Goal: Find contact information: Find contact information

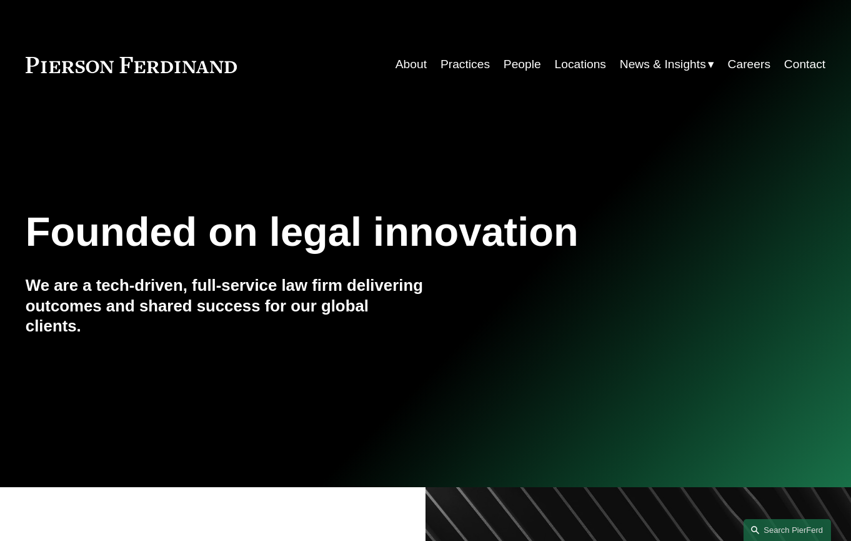
click at [461, 73] on link "Practices" at bounding box center [465, 65] width 49 height 24
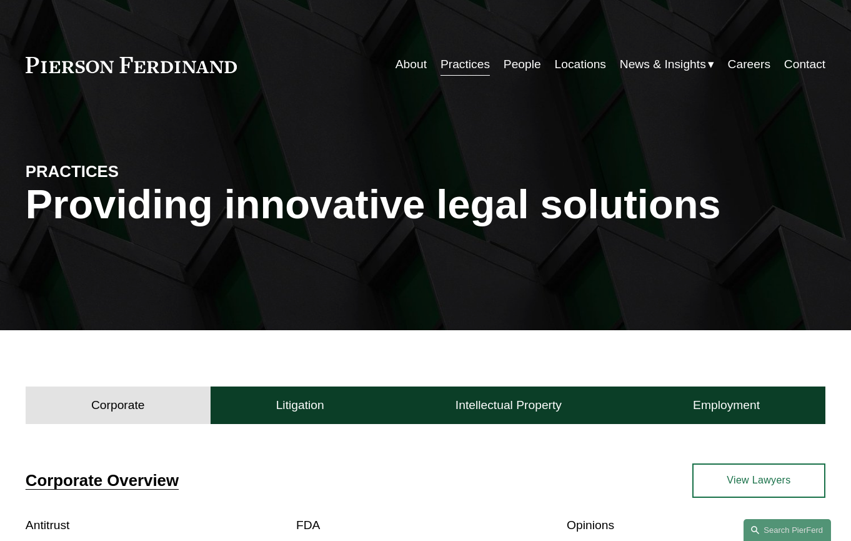
click at [796, 72] on link "Contact" at bounding box center [805, 65] width 41 height 24
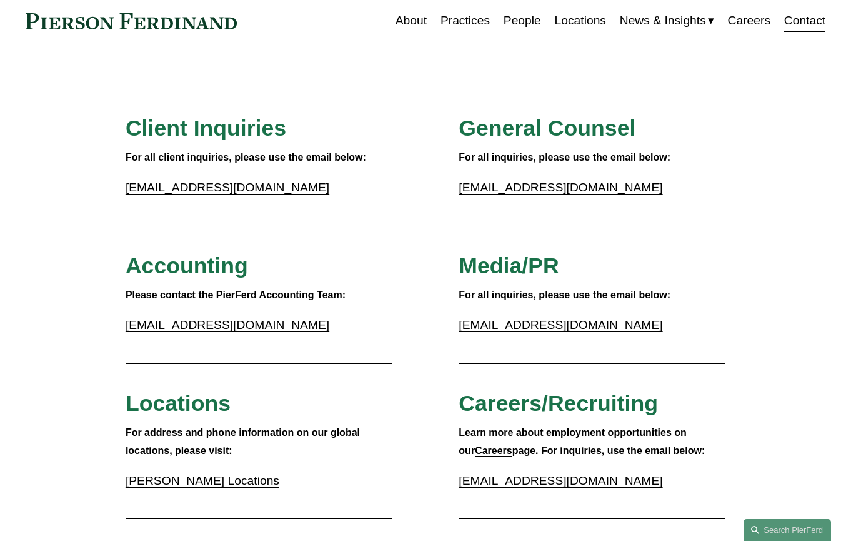
scroll to position [10, 0]
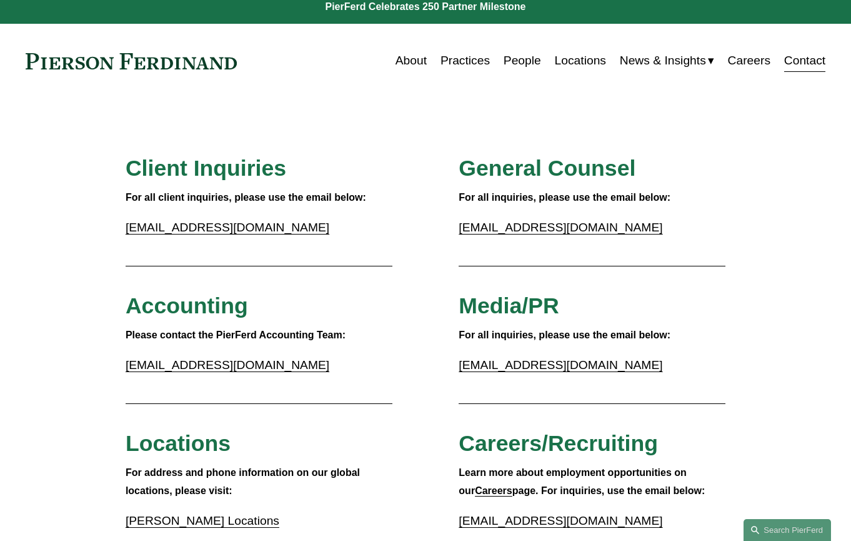
click at [218, 230] on link "inquiries@pierferd.com" at bounding box center [228, 227] width 204 height 13
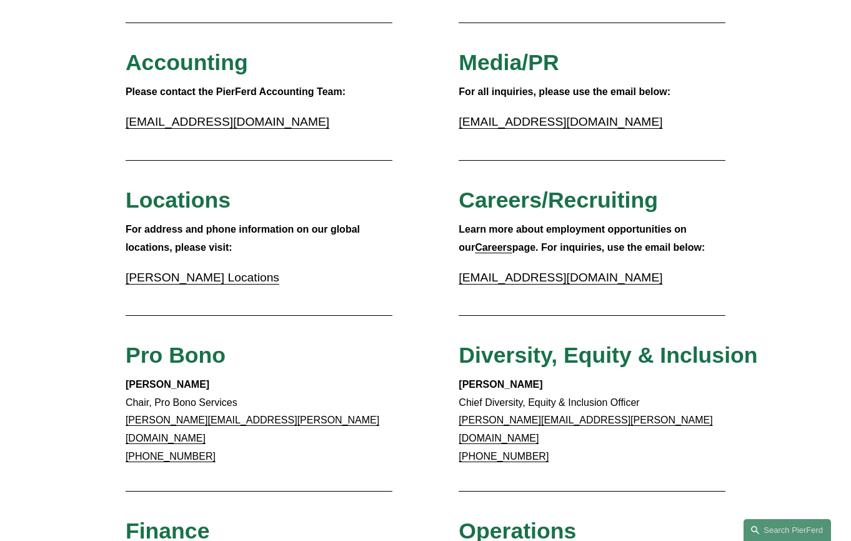
scroll to position [0, 0]
